Goal: Task Accomplishment & Management: Manage account settings

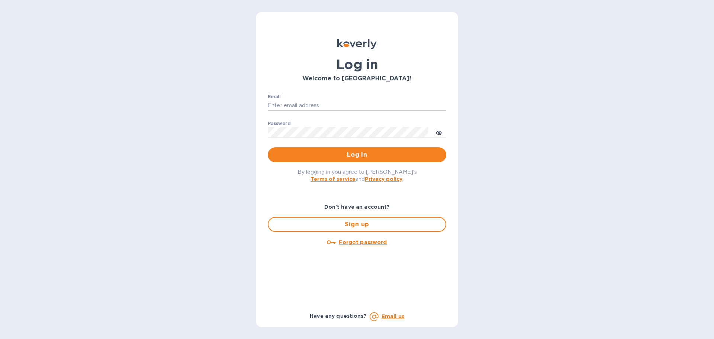
click at [312, 101] on input "Email" at bounding box center [357, 105] width 179 height 11
type input "[PERSON_NAME][EMAIL_ADDRESS][DOMAIN_NAME]"
click at [268, 147] on button "Log in" at bounding box center [357, 154] width 179 height 15
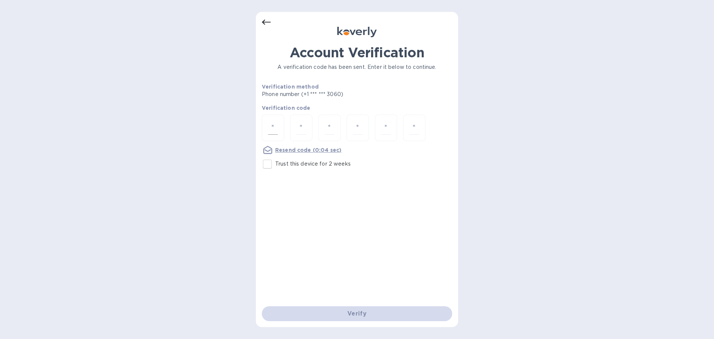
click at [274, 125] on input "number" at bounding box center [273, 128] width 10 height 14
type input "6"
type input "3"
type input "2"
type input "6"
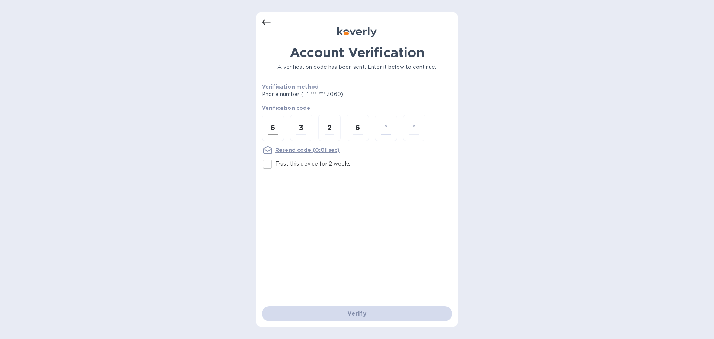
type input "2"
type input "1"
